Goal: Check status

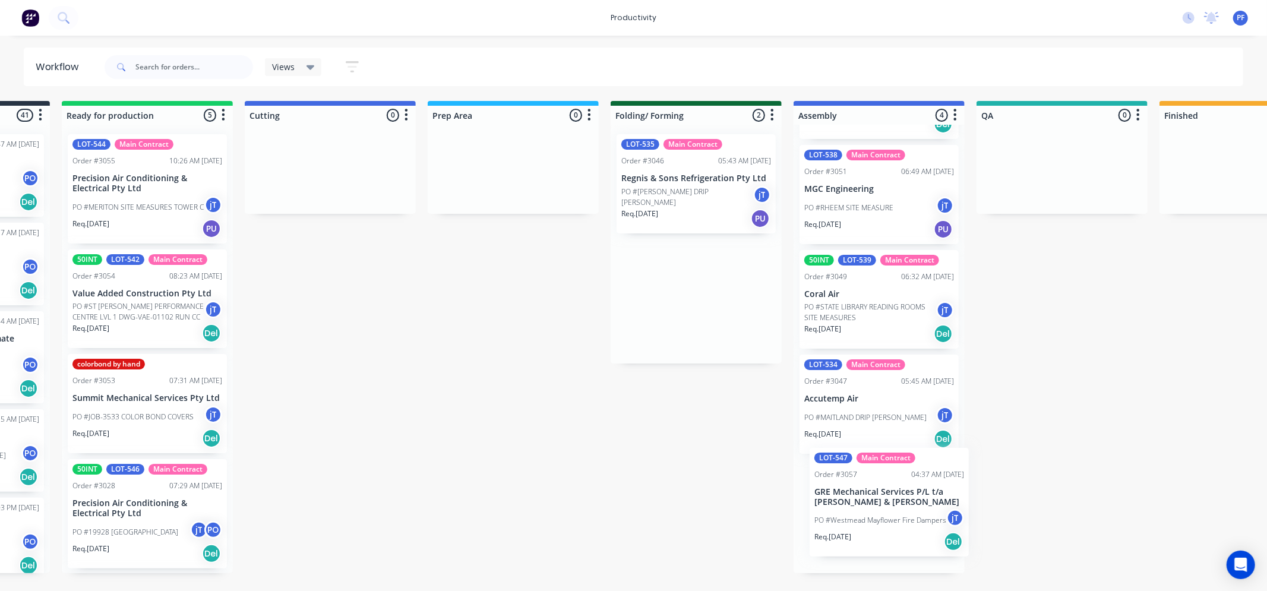
drag, startPoint x: 830, startPoint y: 189, endPoint x: 766, endPoint y: 527, distance: 344.0
click at [899, 499] on div "Submitted 41 Order #240 10:47 AM 24/09/24 Retro Air PO #Freshwater Apts PO Req.…" at bounding box center [1006, 337] width 2325 height 472
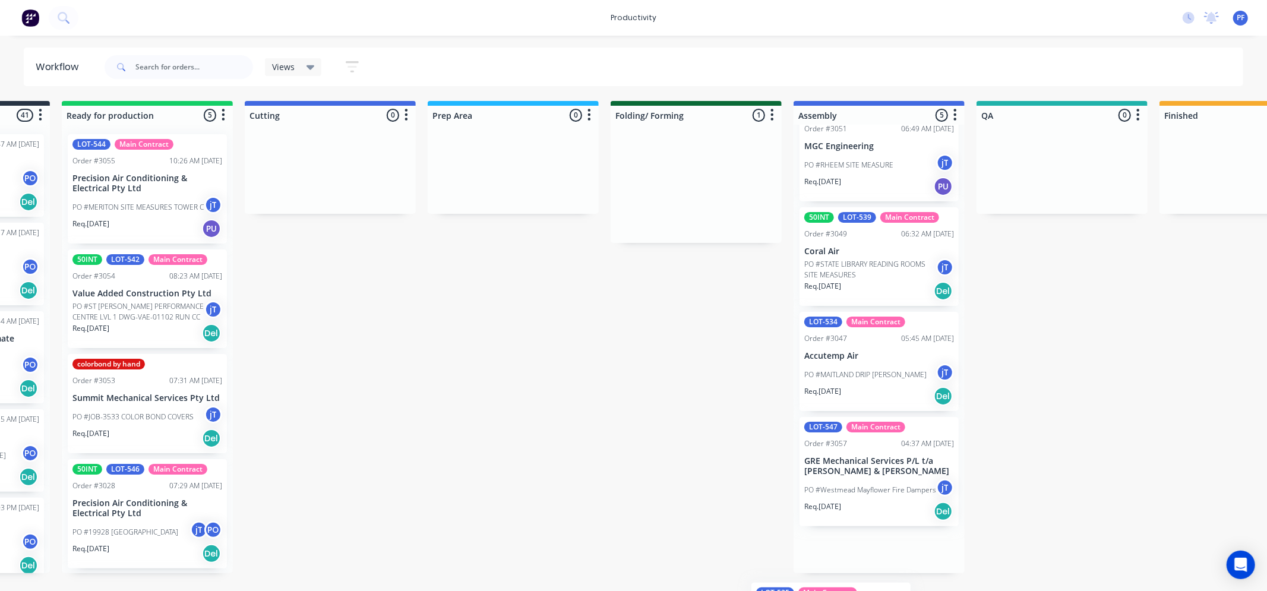
scroll to position [206, 0]
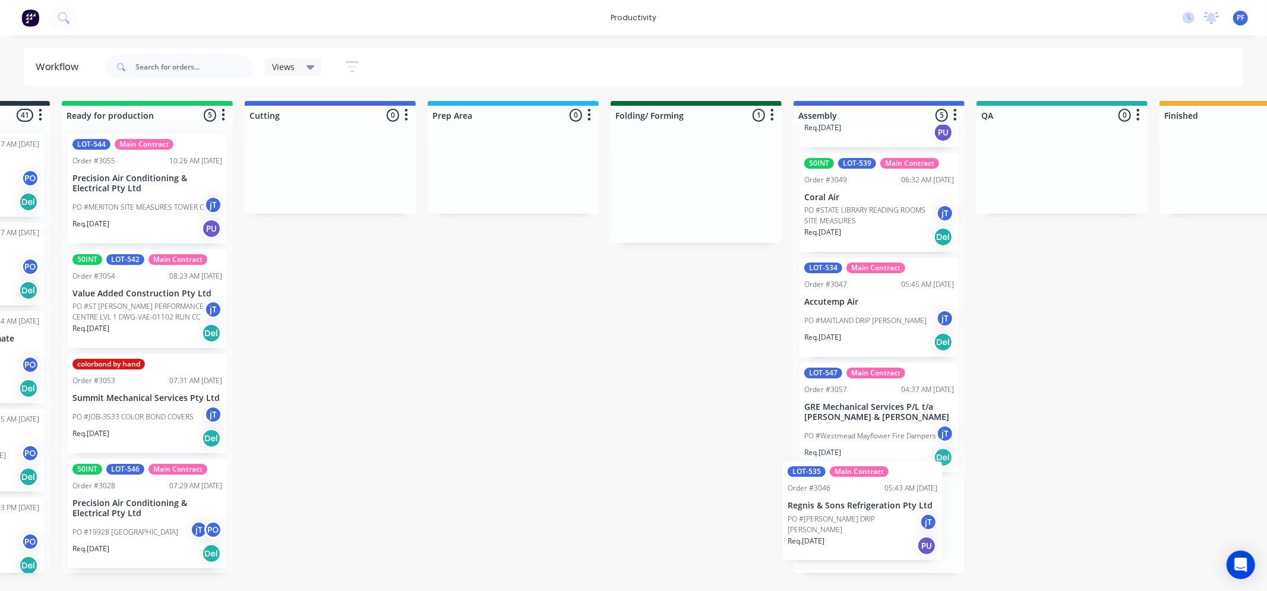
drag, startPoint x: 646, startPoint y: 181, endPoint x: 830, endPoint y: 535, distance: 399.5
click at [818, 509] on div "Submitted 41 Order #240 10:47 AM 24/09/24 Retro Air PO #Freshwater Apts PO Req.…" at bounding box center [1006, 337] width 2325 height 472
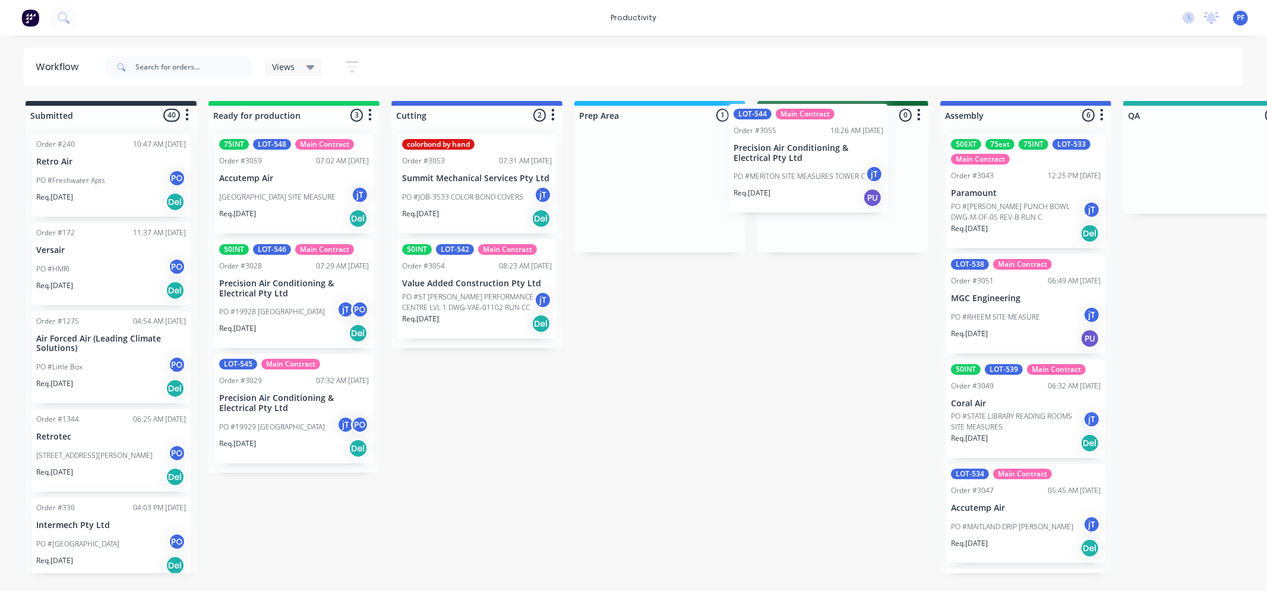
drag, startPoint x: 630, startPoint y: 178, endPoint x: 787, endPoint y: 146, distance: 160.1
click at [787, 146] on div "Submitted 40 Order #240 10:47 AM [DATE] Retro Air PO #Freshwater Apts PO Req. […" at bounding box center [1153, 337] width 2325 height 472
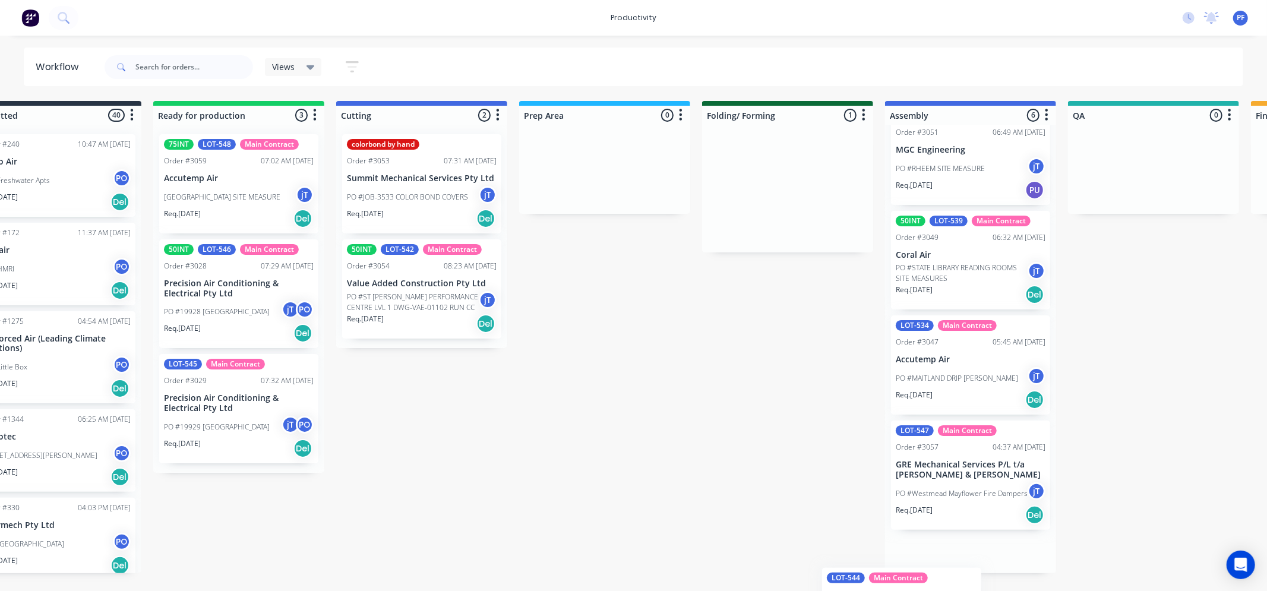
scroll to position [324, 0]
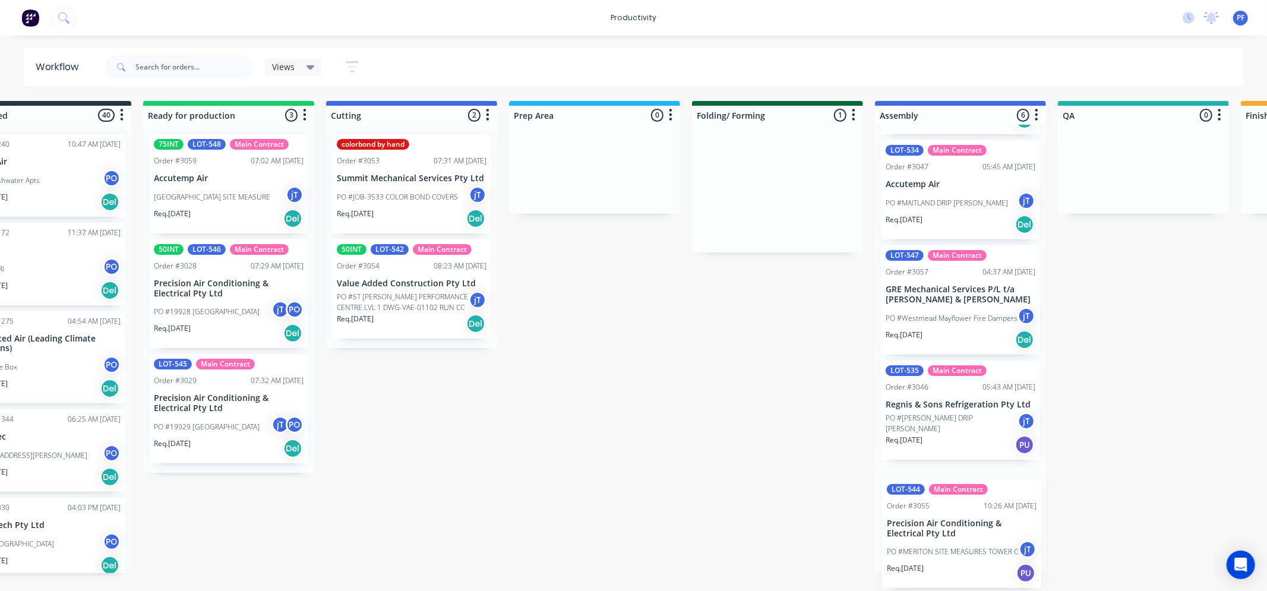
drag, startPoint x: 799, startPoint y: 171, endPoint x: 1145, endPoint y: 500, distance: 476.4
click at [1145, 500] on div "Submitted 40 Order #240 10:47 AM [DATE] Retro Air PO #Freshwater Apts PO Req. […" at bounding box center [1088, 337] width 2325 height 472
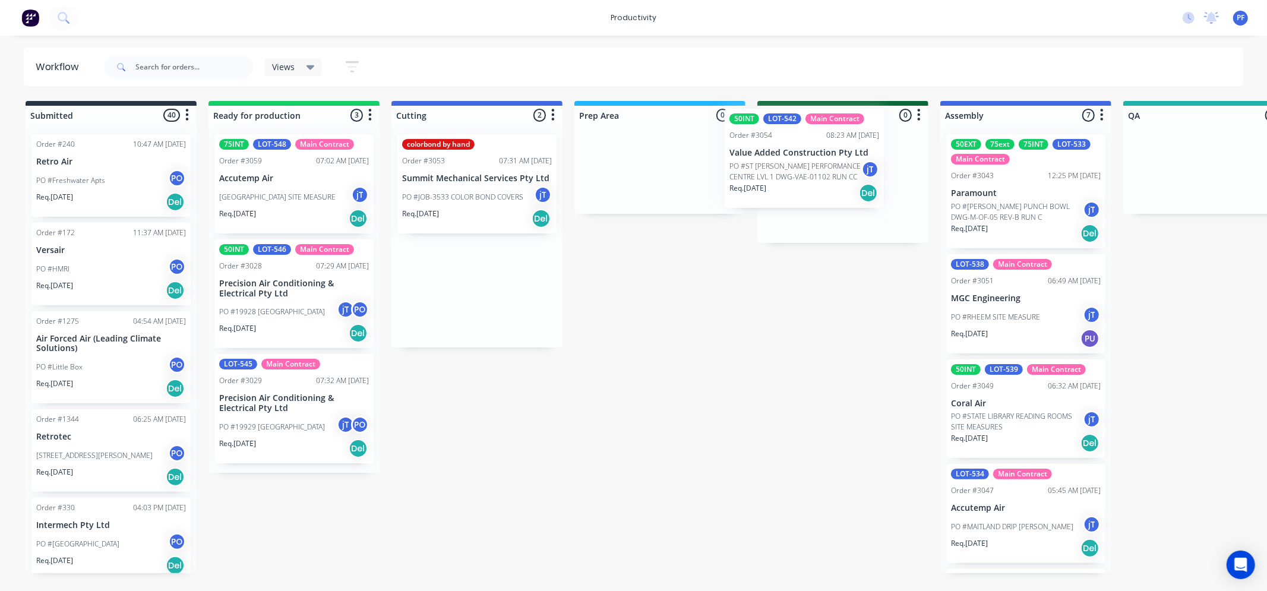
drag, startPoint x: 504, startPoint y: 285, endPoint x: 640, endPoint y: 187, distance: 167.6
click at [848, 152] on div "Submitted 40 Order #240 10:47 AM [DATE] Retro Air PO #Freshwater Apts PO Req. […" at bounding box center [1153, 337] width 2325 height 472
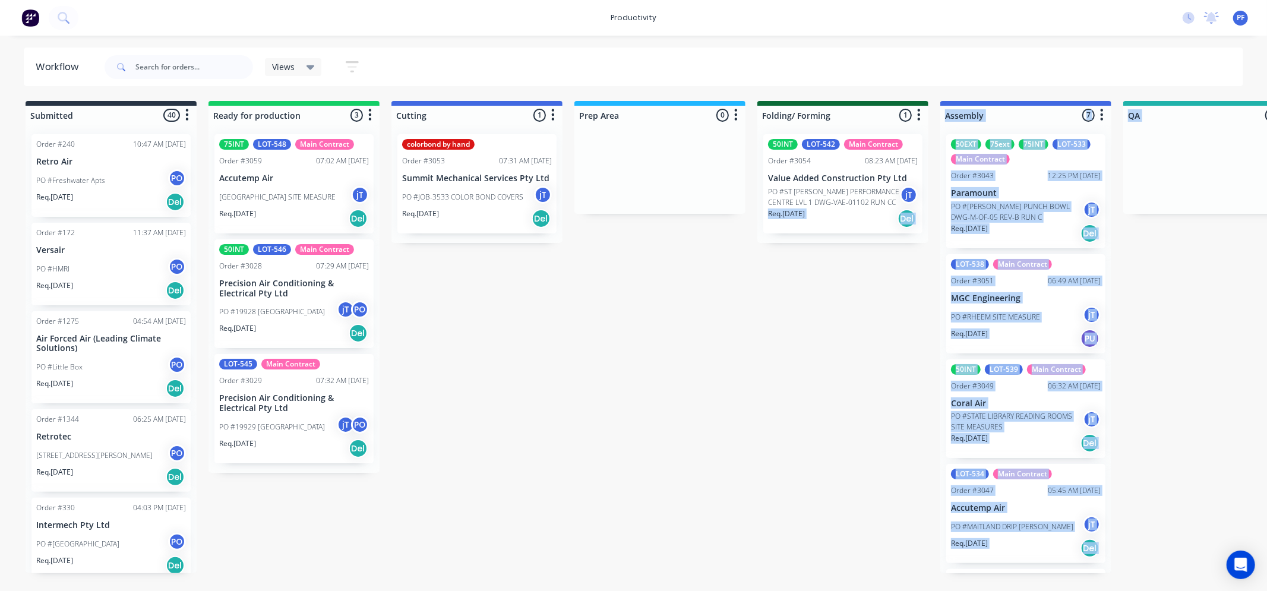
drag, startPoint x: 845, startPoint y: 184, endPoint x: 660, endPoint y: 435, distance: 312.2
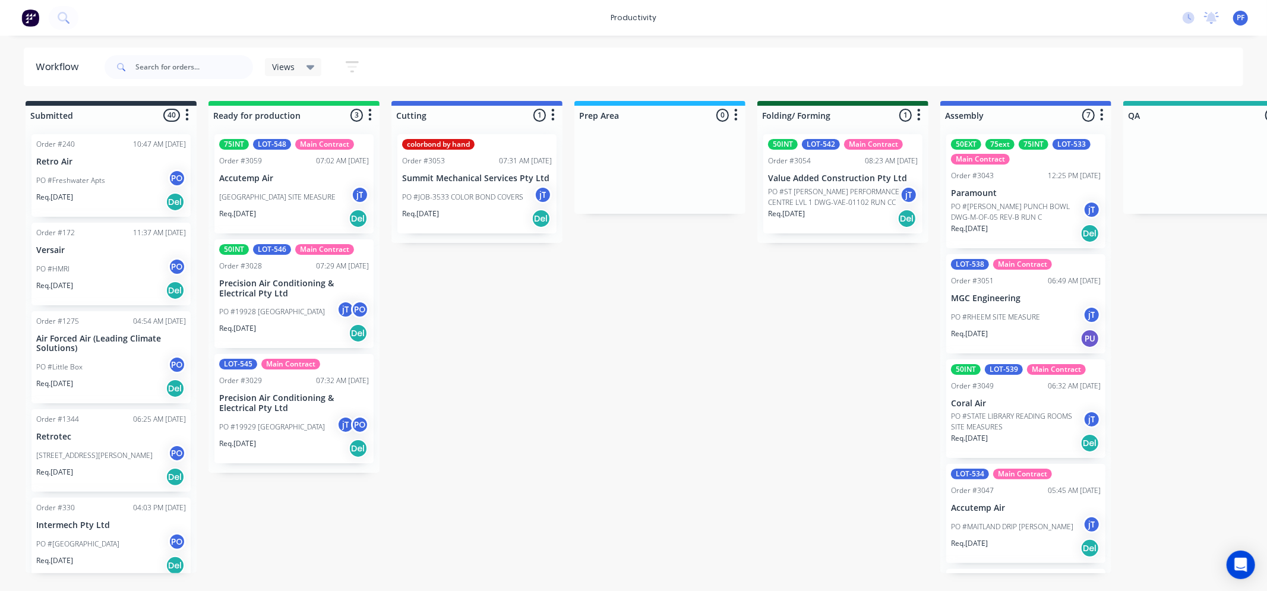
click at [601, 449] on div "Submitted 40 Order #240 10:47 AM [DATE] Retro Air PO #Freshwater Apts PO Req. […" at bounding box center [1153, 337] width 2325 height 472
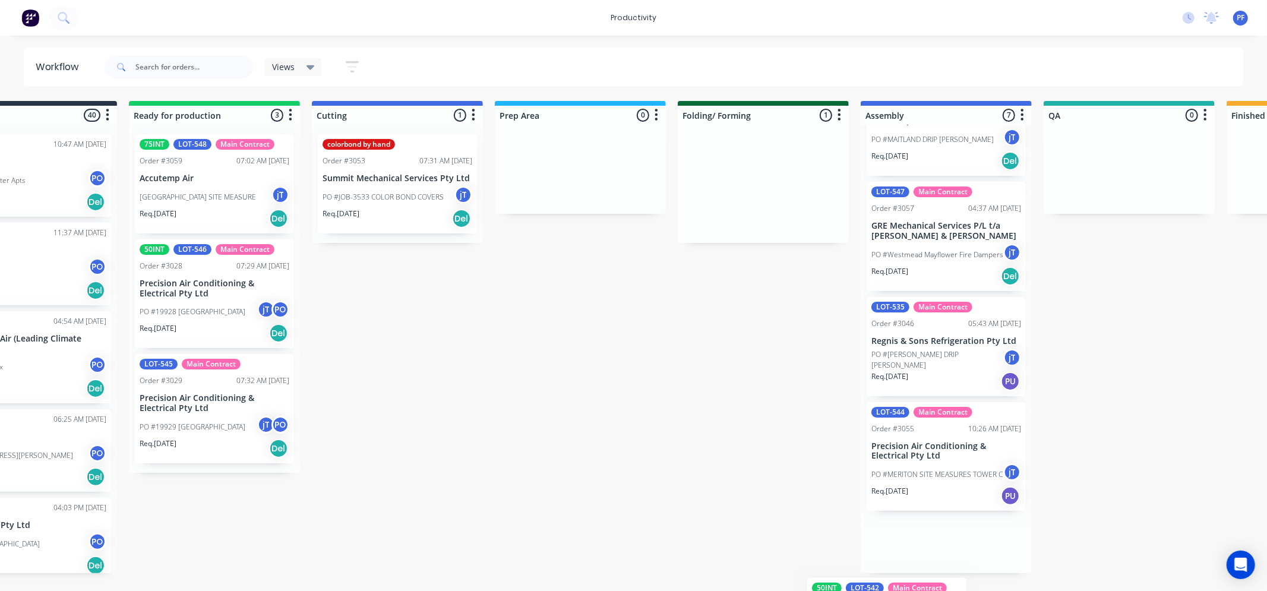
scroll to position [429, 0]
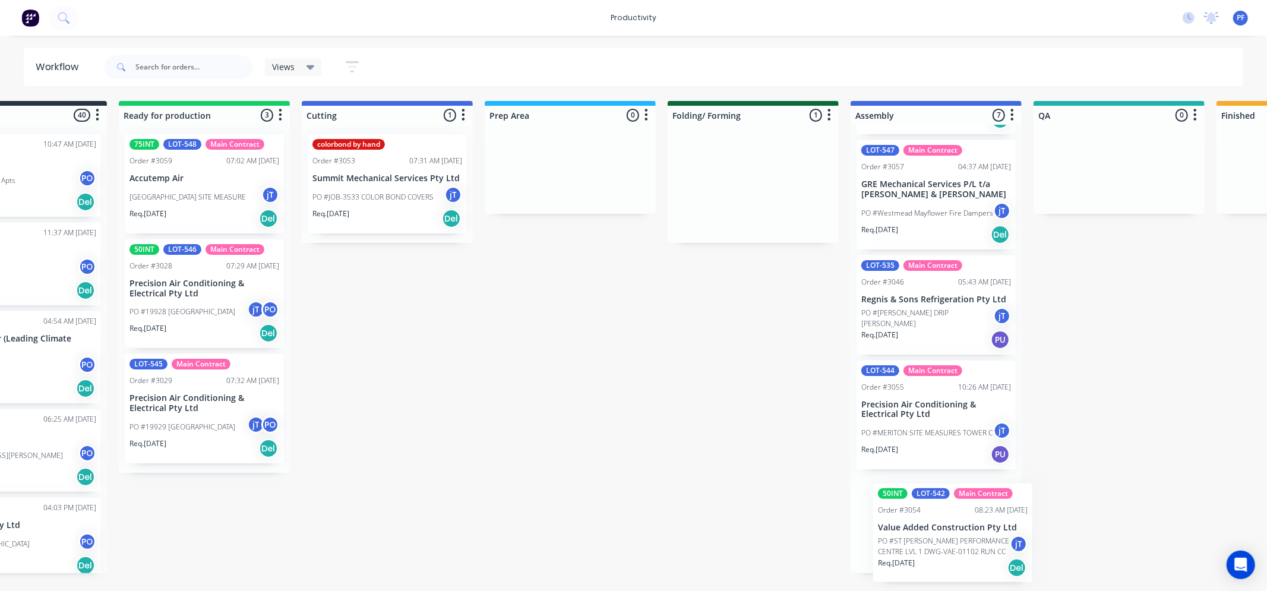
drag, startPoint x: 839, startPoint y: 180, endPoint x: 775, endPoint y: 549, distance: 374.3
click at [919, 533] on div "Submitted 40 Order #240 10:47 AM [DATE] Retro Air PO #Freshwater Apts PO Req. […" at bounding box center [1063, 337] width 2325 height 472
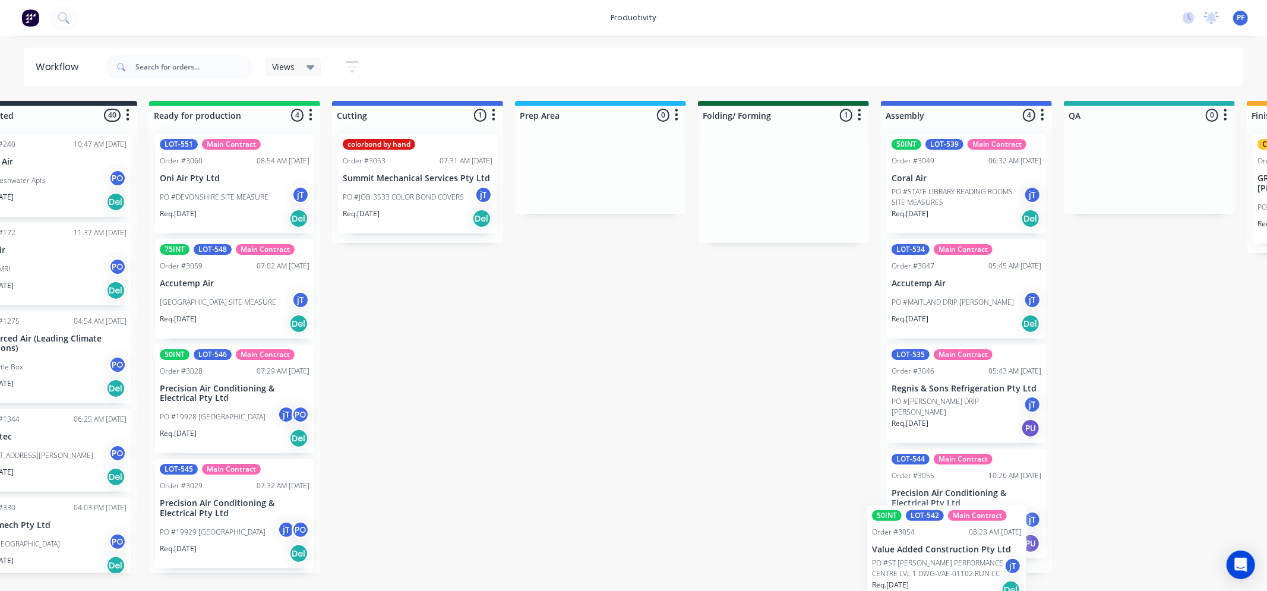
scroll to position [89, 0]
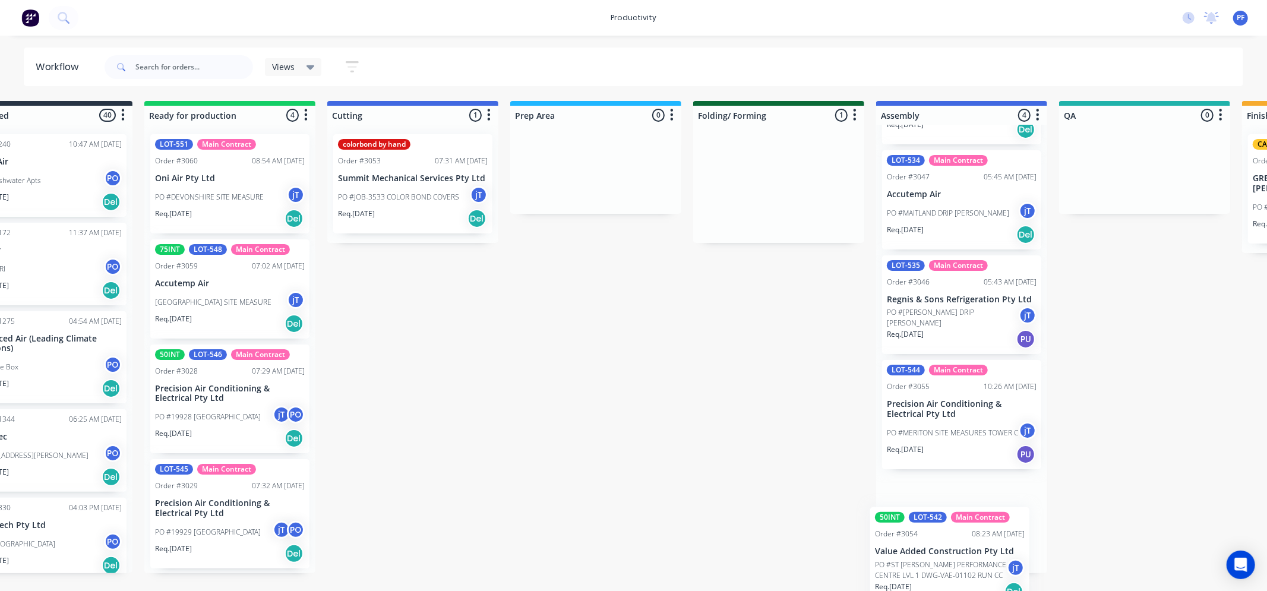
drag, startPoint x: 800, startPoint y: 191, endPoint x: 937, endPoint y: 530, distance: 366.2
click at [937, 532] on div "Submitted 40 Order #240 10:47 AM [DATE] Retro Air PO #Freshwater Apts PO Req. […" at bounding box center [1089, 337] width 2325 height 472
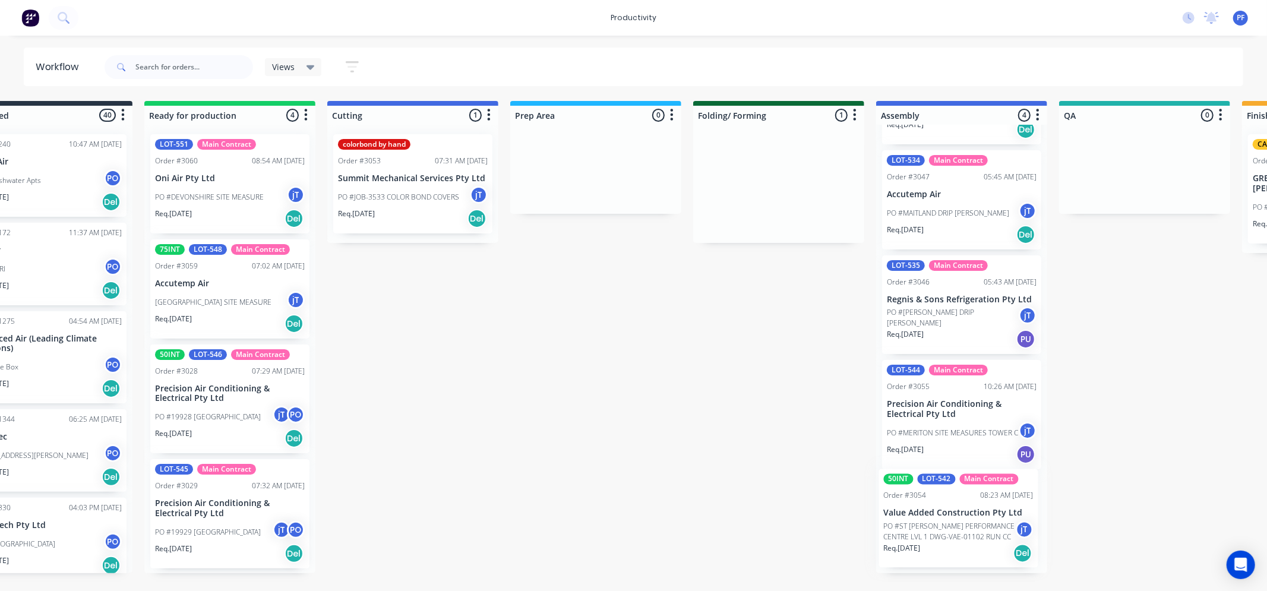
scroll to position [0, 67]
